Goal: Contribute content: Add original content to the website for others to see

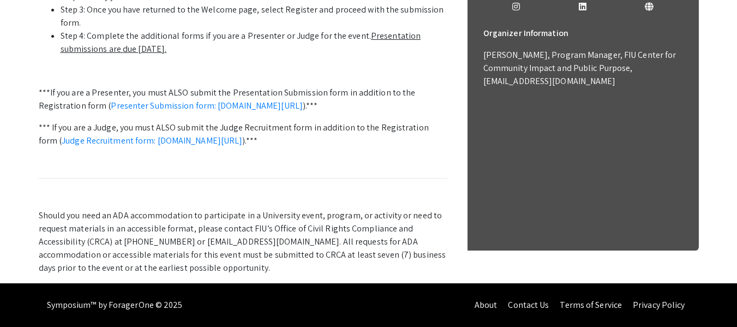
scroll to position [434, 0]
click at [279, 111] on link "Presenter Submission form: symposium.foragerone.com/lssfsymposium2025/submission" at bounding box center [207, 105] width 192 height 11
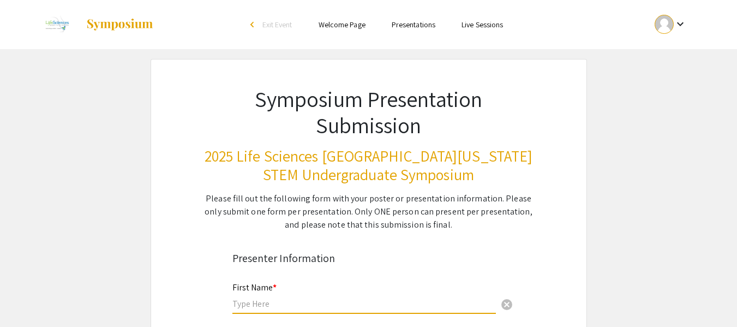
click at [285, 301] on input "text" at bounding box center [364, 303] width 264 height 11
type input "[PERSON_NAME]"
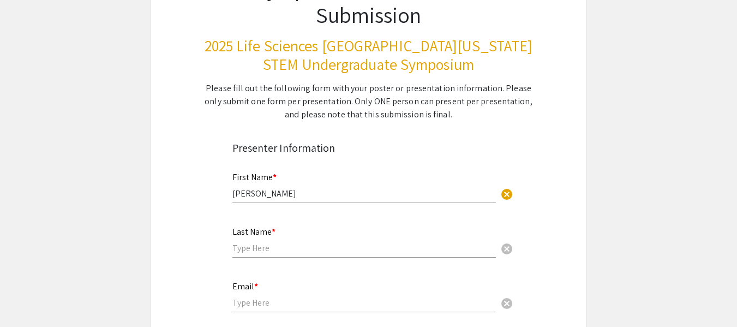
scroll to position [116, 0]
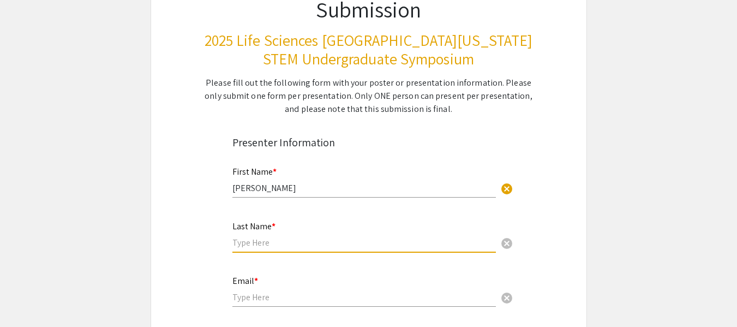
click at [255, 238] on input "text" at bounding box center [364, 242] width 264 height 11
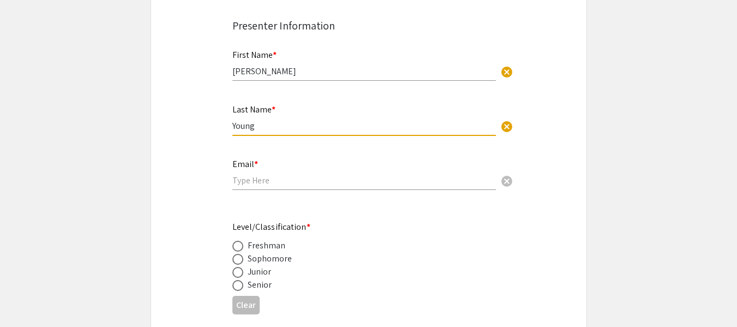
scroll to position [234, 0]
type input "Young"
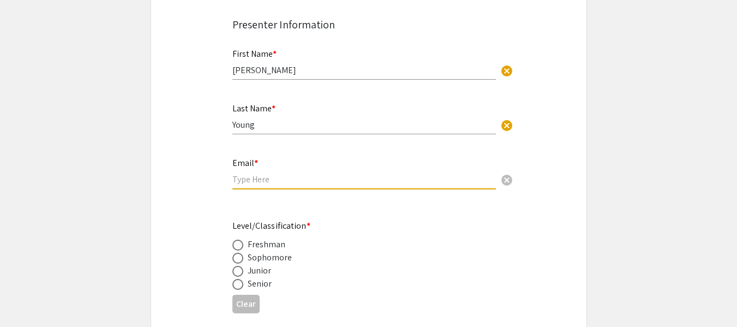
click at [266, 177] on input "email" at bounding box center [364, 179] width 264 height 11
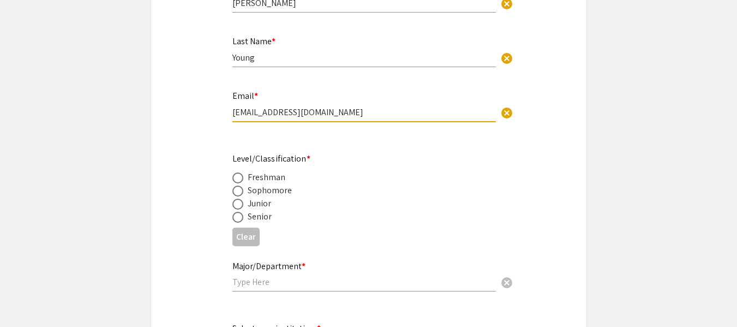
scroll to position [324, 0]
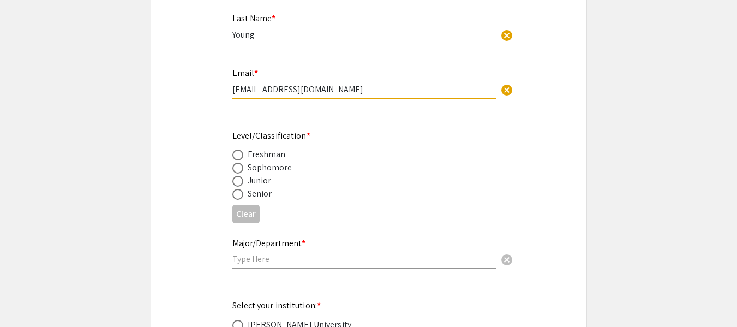
type input "[EMAIL_ADDRESS][DOMAIN_NAME]"
click at [239, 194] on span at bounding box center [237, 194] width 11 height 11
click at [239, 194] on input "radio" at bounding box center [237, 194] width 11 height 11
radio input "true"
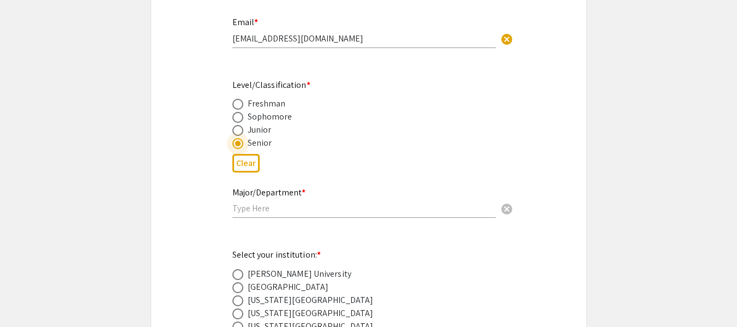
scroll to position [394, 0]
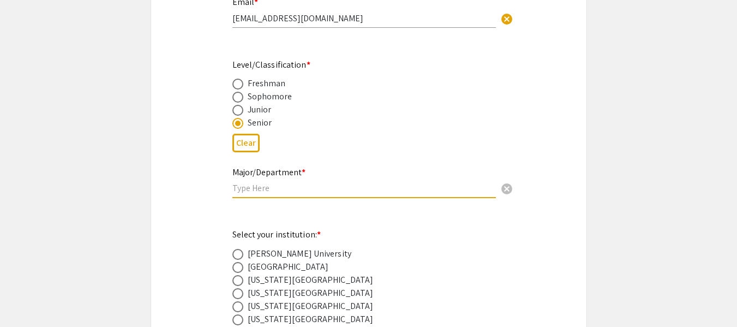
click at [252, 187] on input "text" at bounding box center [364, 187] width 264 height 11
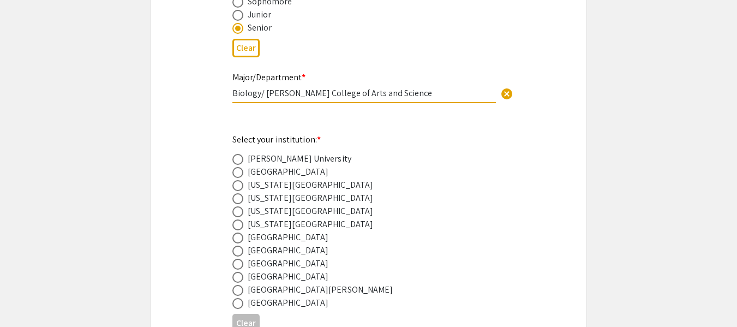
scroll to position [542, 0]
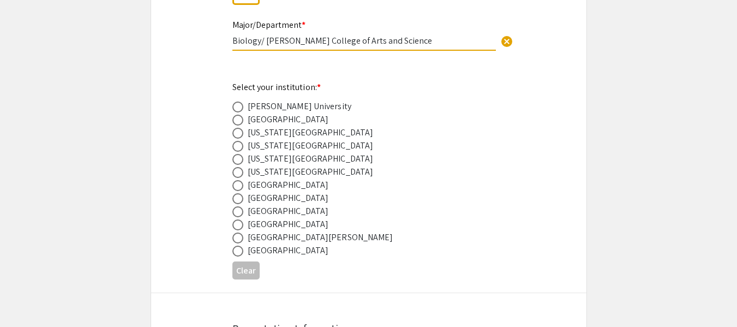
type input "Biology/ [PERSON_NAME] College of Arts and Science"
click at [239, 210] on span at bounding box center [237, 211] width 11 height 11
click at [239, 210] on input "radio" at bounding box center [237, 211] width 11 height 11
radio input "true"
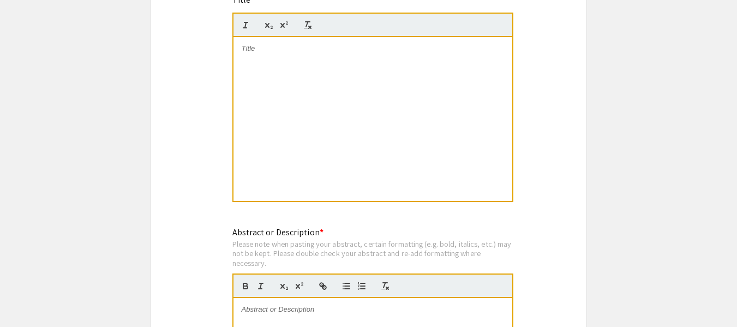
scroll to position [933, 0]
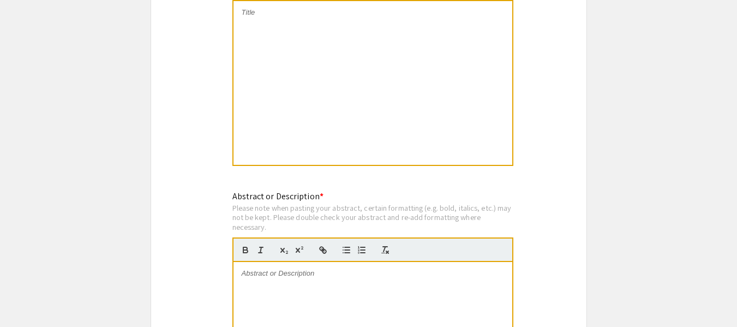
click at [302, 65] on div at bounding box center [373, 83] width 279 height 164
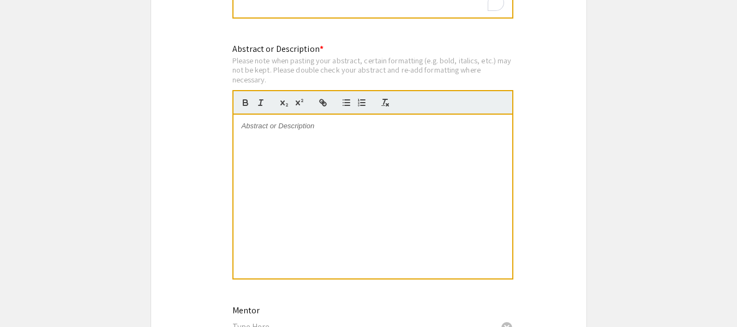
scroll to position [1082, 0]
click at [284, 139] on div at bounding box center [373, 195] width 279 height 164
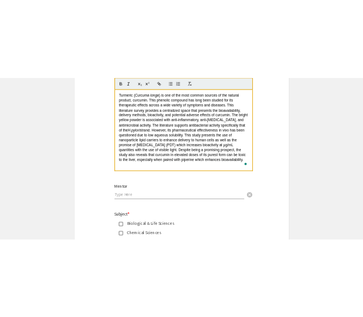
scroll to position [1184, 0]
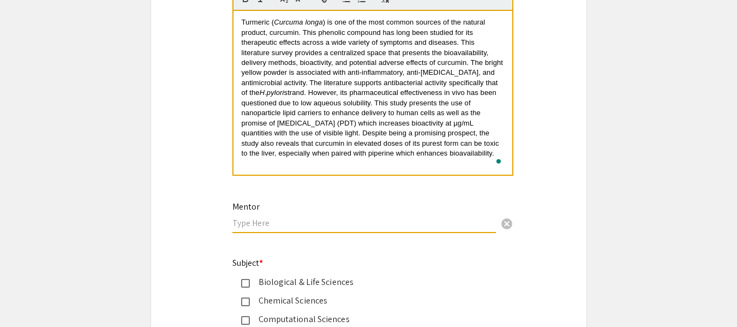
click at [251, 220] on input "text" at bounding box center [364, 222] width 264 height 11
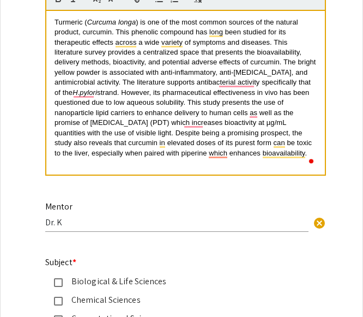
click at [77, 223] on input "Dr. K" at bounding box center [177, 222] width 264 height 11
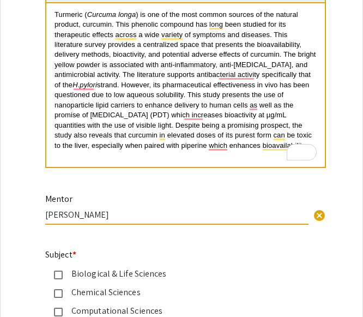
scroll to position [1166, 0]
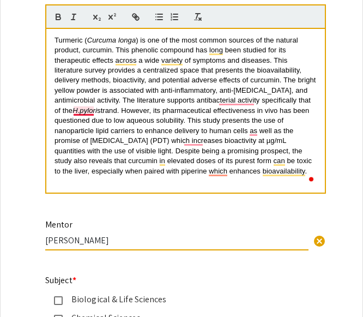
type input "[PERSON_NAME]"
click at [84, 110] on span "strand. However, its pharmaceutical effectiveness in vivo has been questioned d…" at bounding box center [185, 140] width 260 height 69
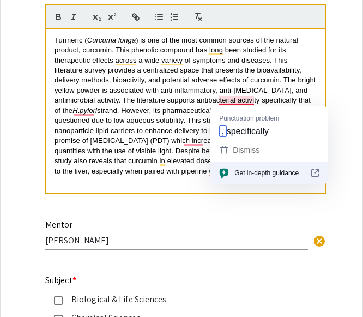
click at [245, 99] on span ") is one of the most common sources of the natural product, curcumin. This phen…" at bounding box center [187, 75] width 264 height 79
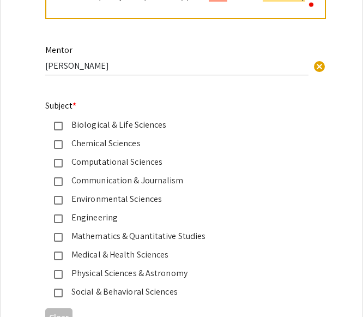
scroll to position [1400, 0]
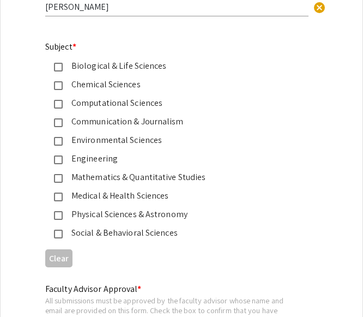
click at [127, 80] on div "Chemical Sciences" at bounding box center [177, 84] width 229 height 13
click at [129, 67] on div "Biological & Life Sciences" at bounding box center [177, 65] width 229 height 13
click at [89, 195] on div "Medical & Health Sciences" at bounding box center [177, 195] width 229 height 13
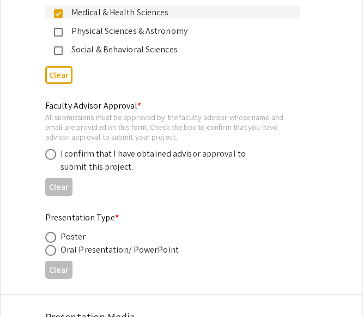
scroll to position [1588, 0]
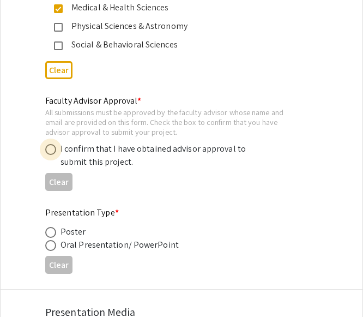
click at [51, 153] on span at bounding box center [50, 149] width 11 height 11
click at [51, 153] on input "radio" at bounding box center [50, 149] width 11 height 11
radio input "true"
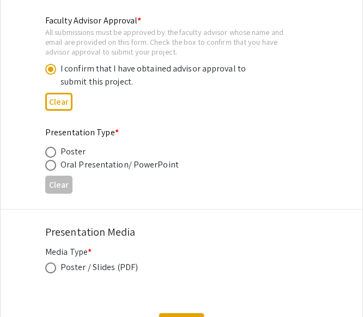
scroll to position [1678, 0]
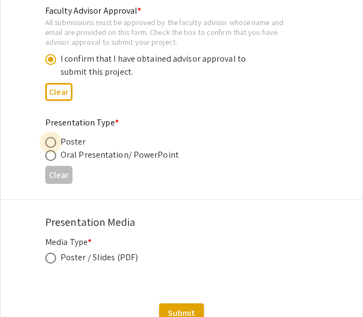
click at [50, 141] on span at bounding box center [50, 142] width 11 height 11
click at [50, 141] on input "radio" at bounding box center [50, 142] width 11 height 11
radio input "true"
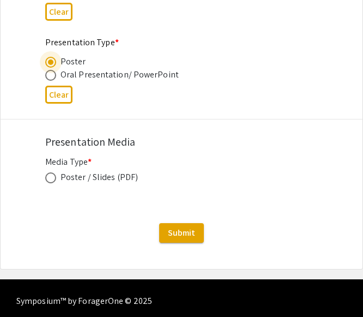
scroll to position [1761, 0]
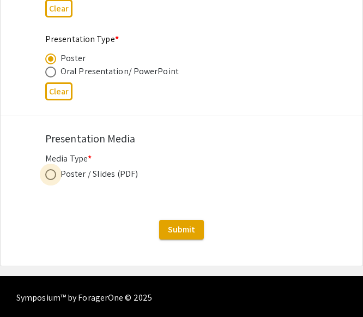
click at [48, 173] on span at bounding box center [50, 174] width 11 height 11
click at [48, 173] on input "radio" at bounding box center [50, 174] width 11 height 11
radio input "true"
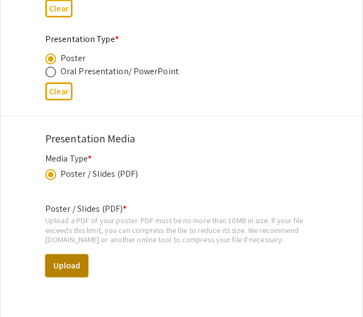
click at [67, 266] on button "Upload" at bounding box center [66, 265] width 43 height 23
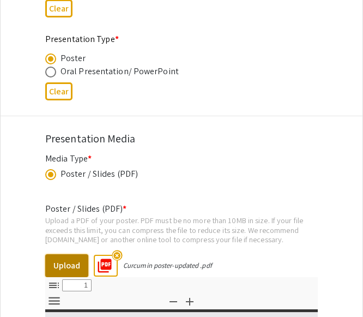
select select "custom"
type input "0"
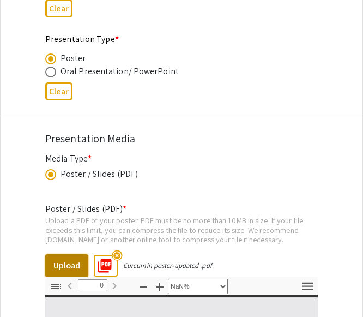
select select "auto"
type input "1"
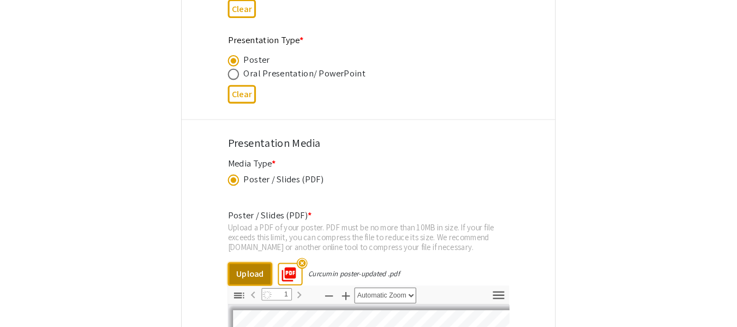
scroll to position [1888, 0]
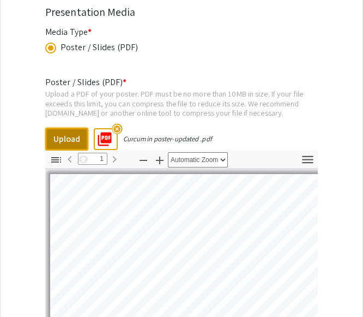
select select "auto"
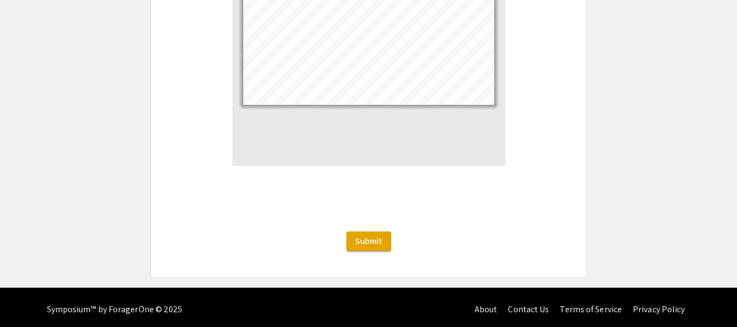
scroll to position [2150, 0]
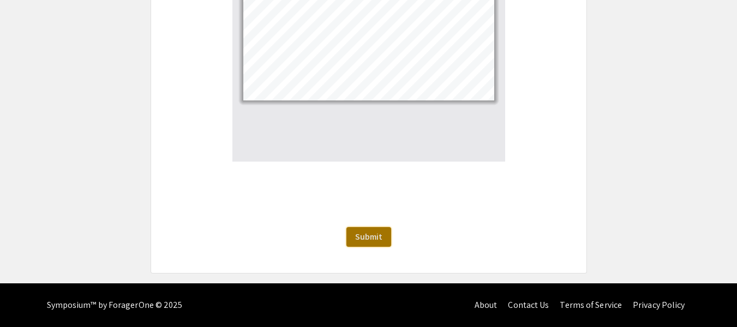
click at [379, 239] on span "Submit" at bounding box center [368, 236] width 27 height 11
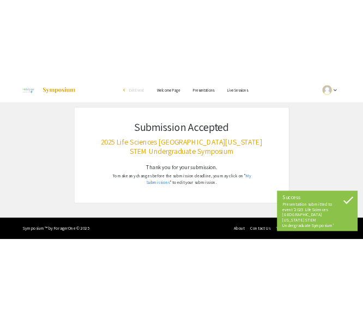
scroll to position [0, 0]
